Goal: Navigation & Orientation: Find specific page/section

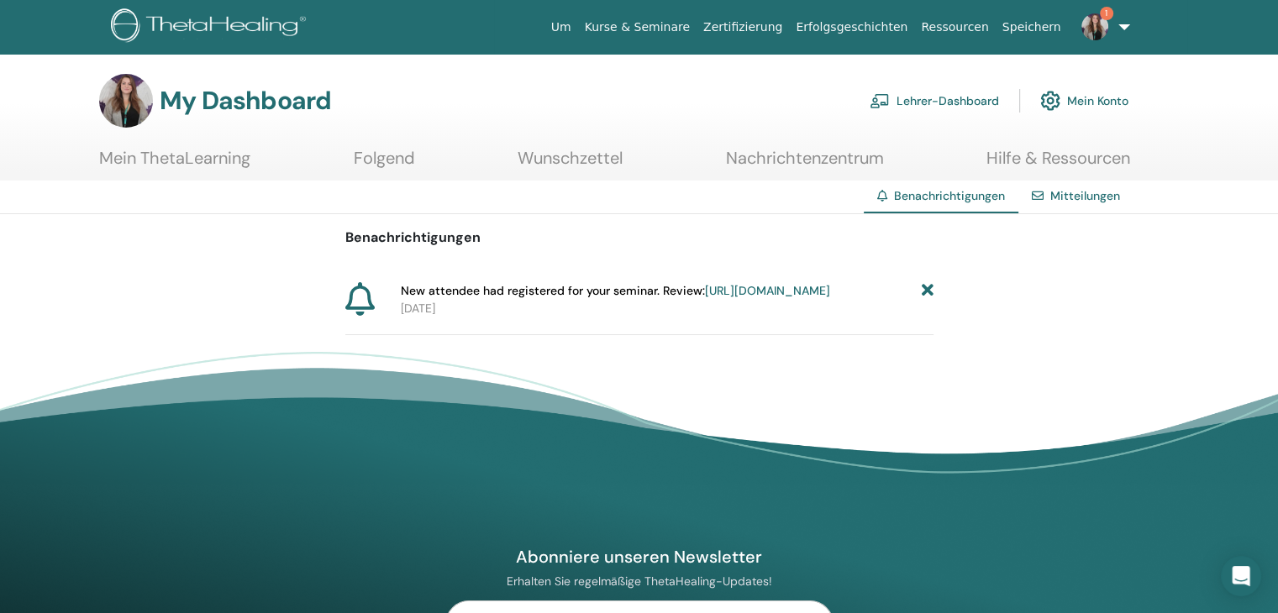
click at [729, 298] on link "https://member.thetahealing.com/instructor/seminar/376583/attendees" at bounding box center [767, 290] width 125 height 15
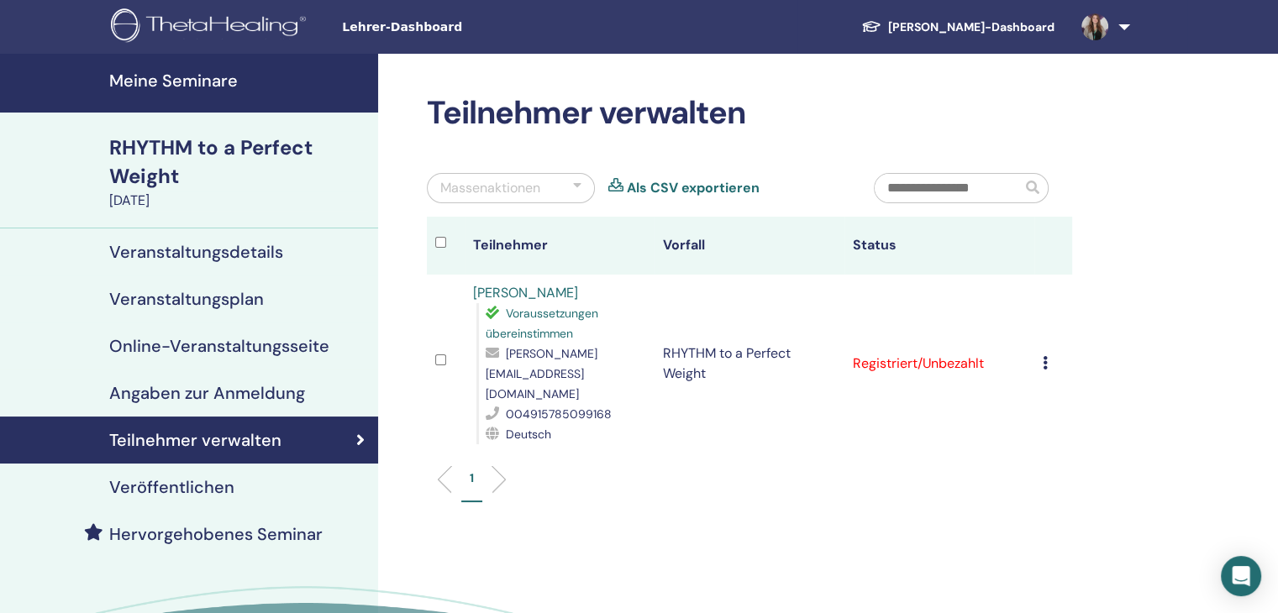
click at [215, 90] on h4 "Meine Seminare" at bounding box center [238, 81] width 259 height 20
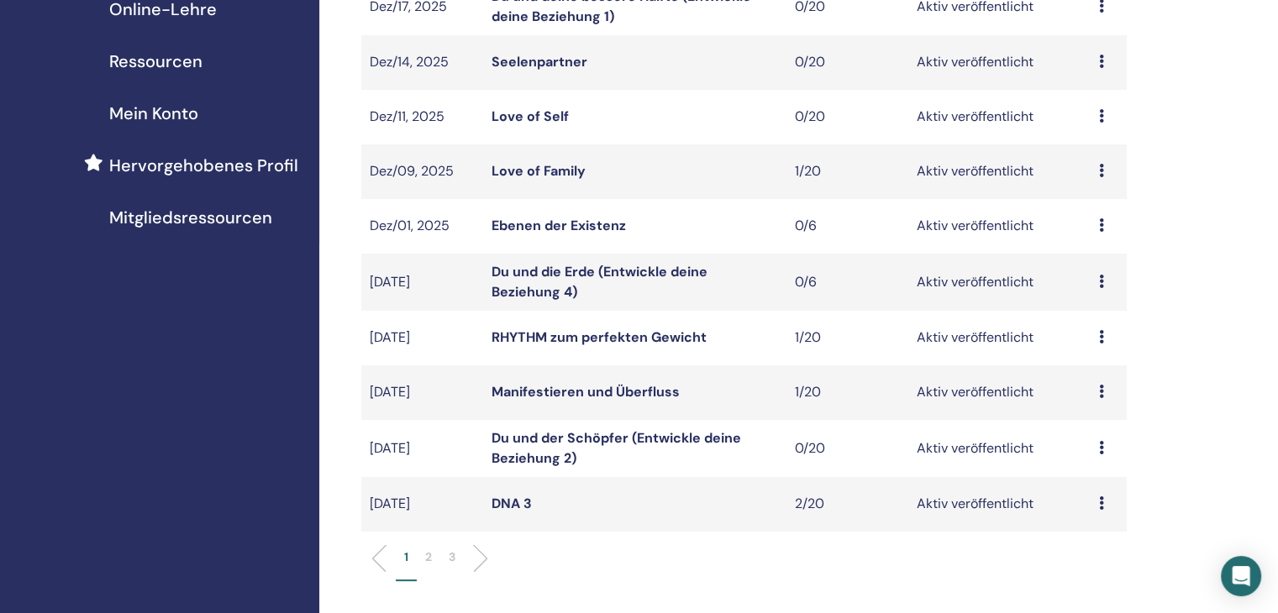
scroll to position [420, 0]
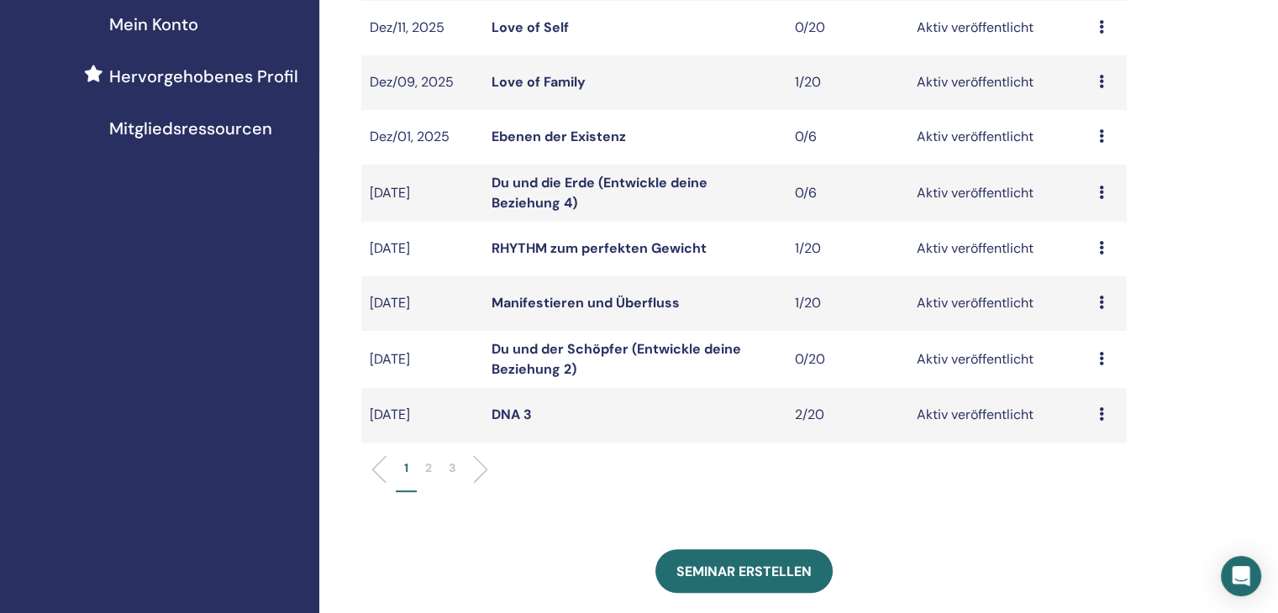
click at [454, 466] on p "3" at bounding box center [452, 469] width 7 height 18
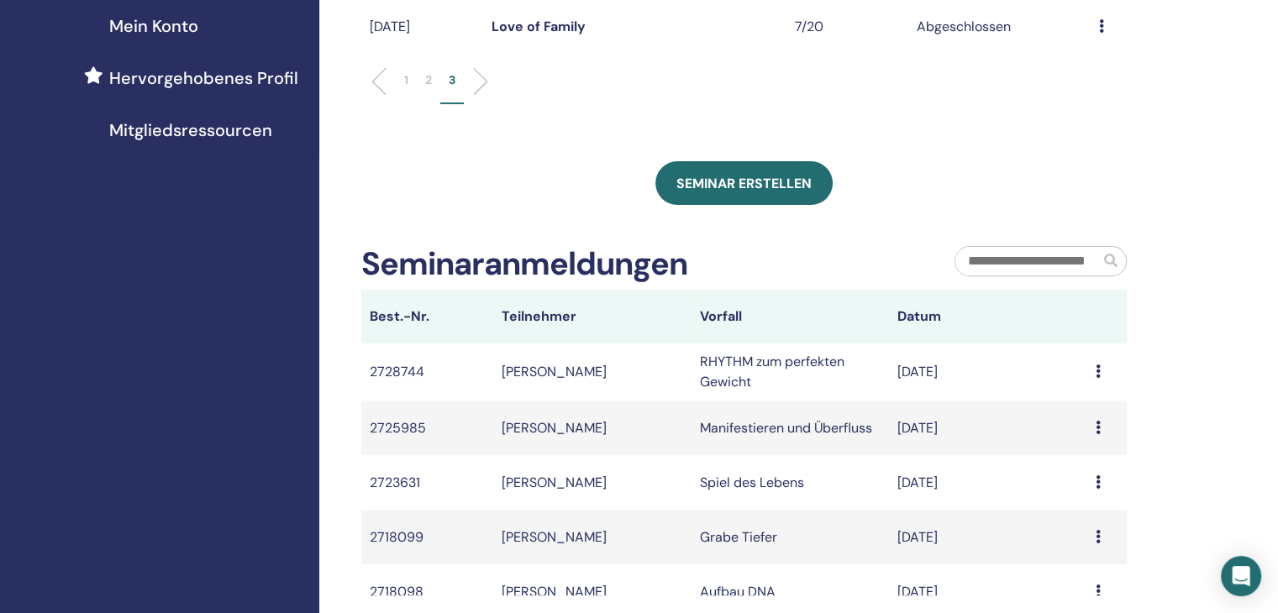
scroll to position [0, 0]
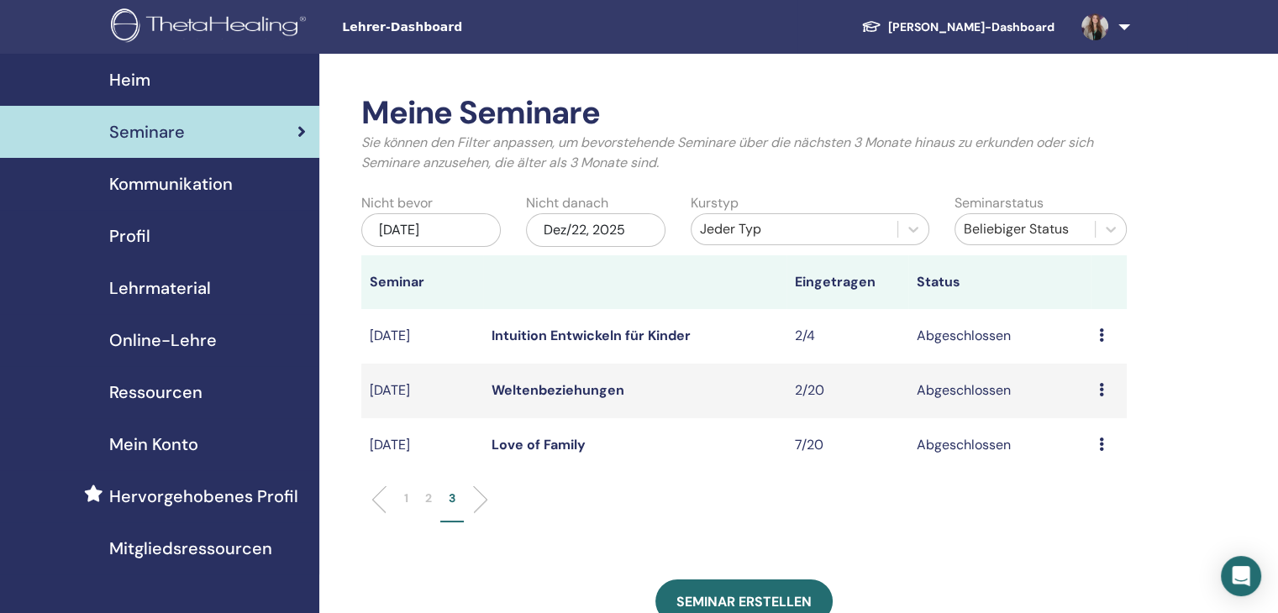
click at [421, 496] on li "2" at bounding box center [429, 506] width 24 height 33
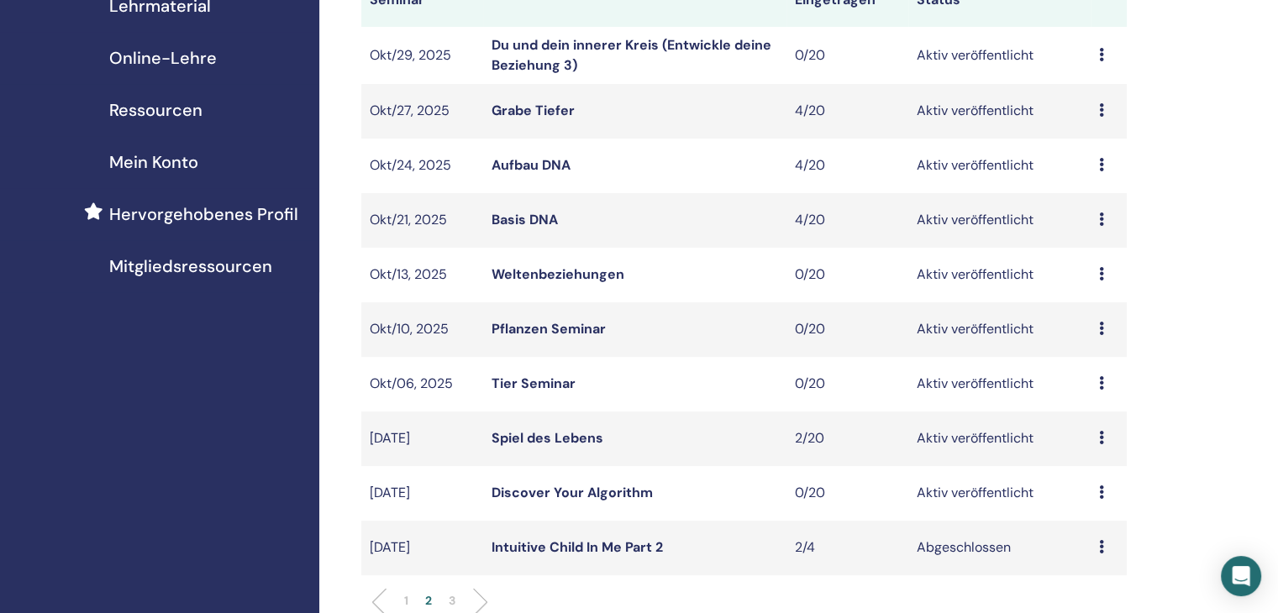
scroll to position [336, 0]
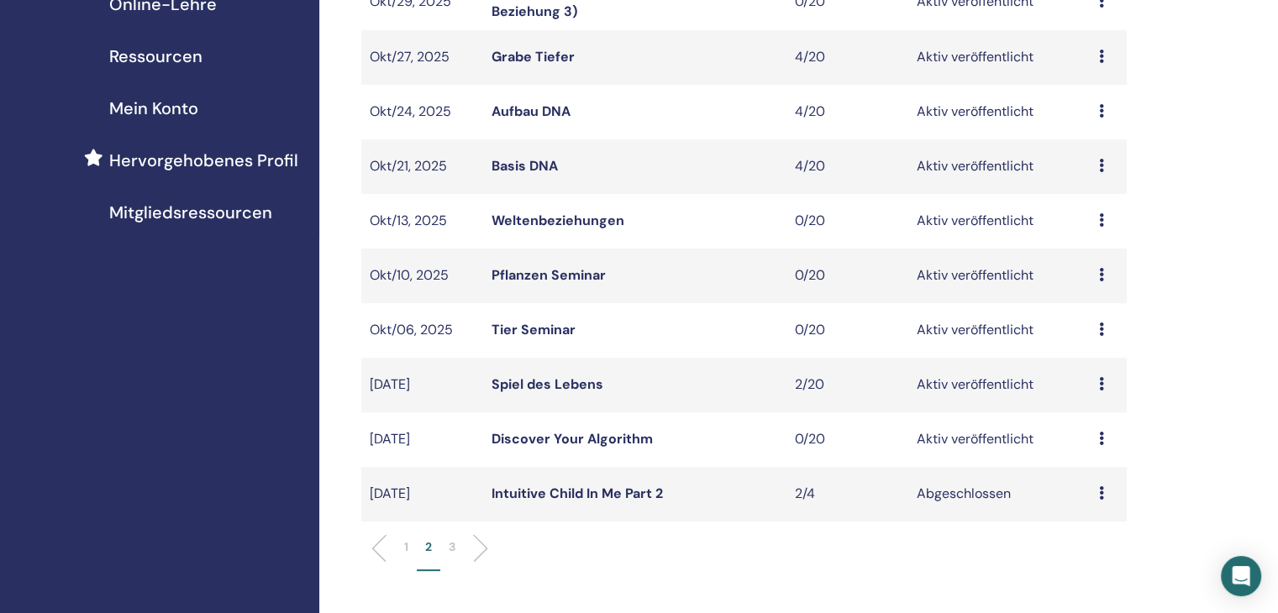
click at [551, 442] on link "Discover Your Algorithm" at bounding box center [571, 439] width 161 height 18
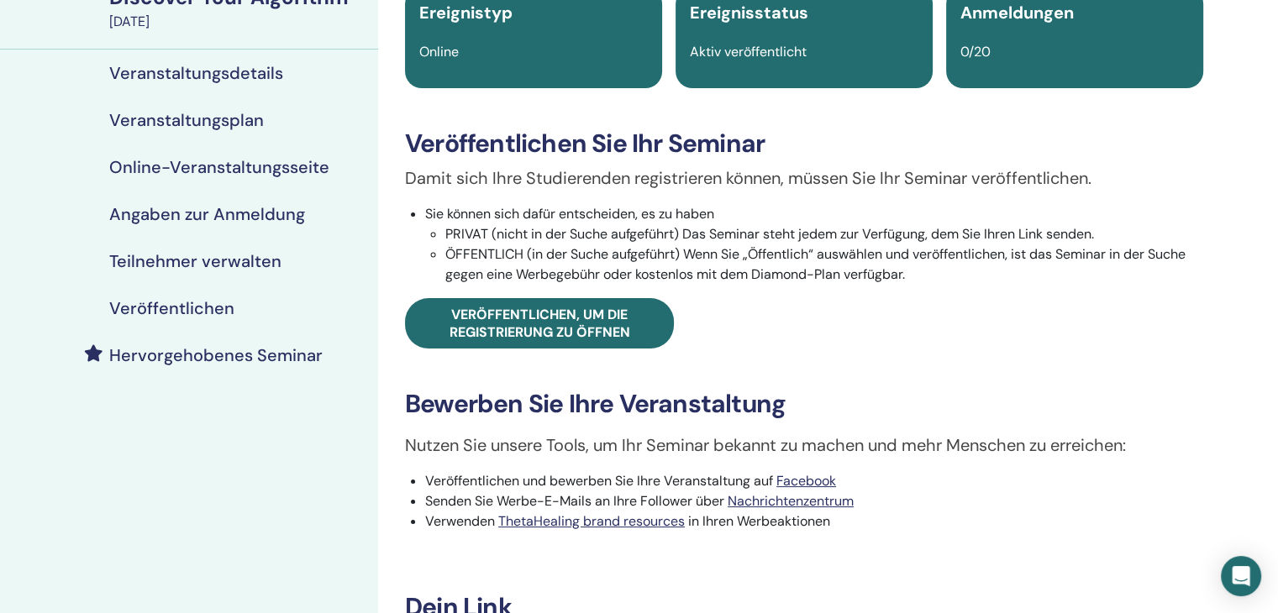
scroll to position [336, 0]
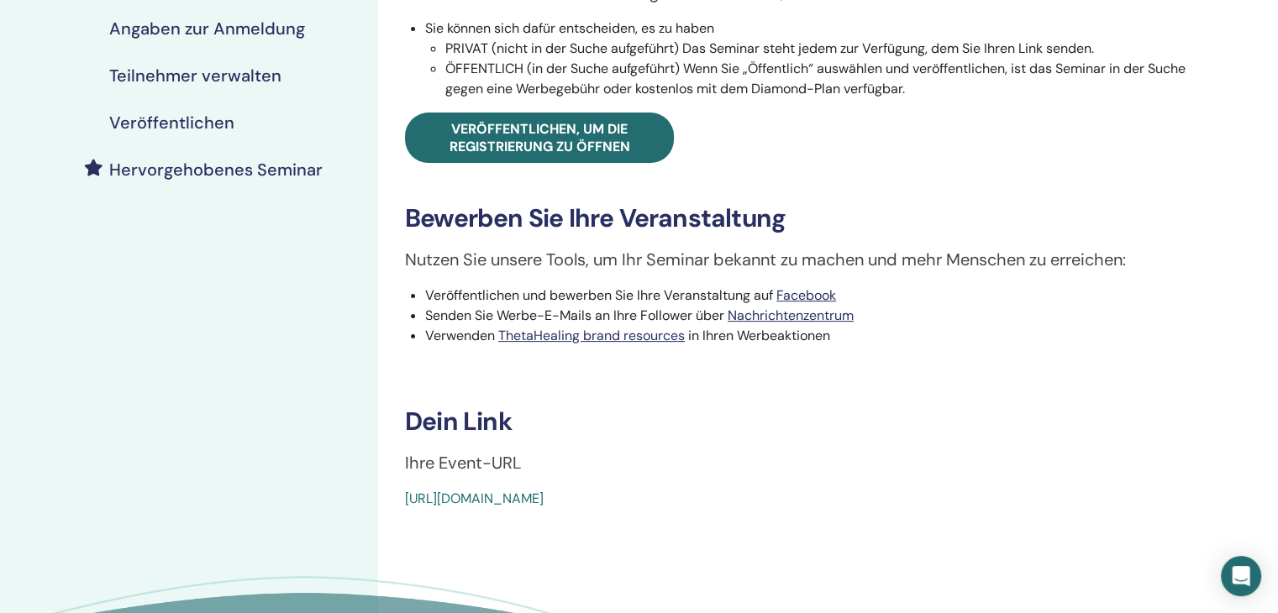
drag, startPoint x: 791, startPoint y: 502, endPoint x: 402, endPoint y: 515, distance: 390.0
click at [402, 515] on div "Discover Your Algorithm Ereignistyp Online Ereignisstatus Aktiv veröffentlicht …" at bounding box center [804, 231] width 852 height 1027
copy link "[URL][DOMAIN_NAME]"
